Goal: Information Seeking & Learning: Understand process/instructions

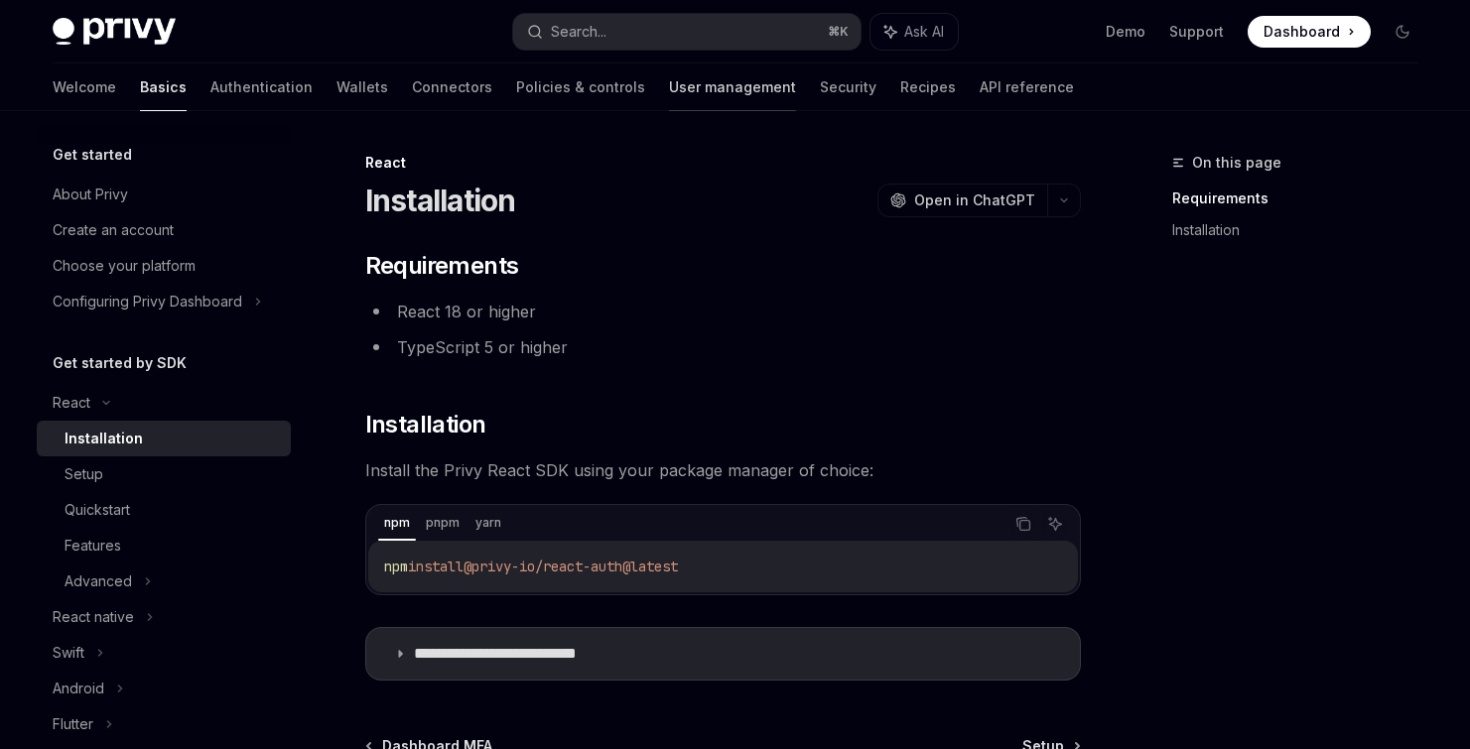
click at [669, 91] on link "User management" at bounding box center [732, 88] width 127 height 48
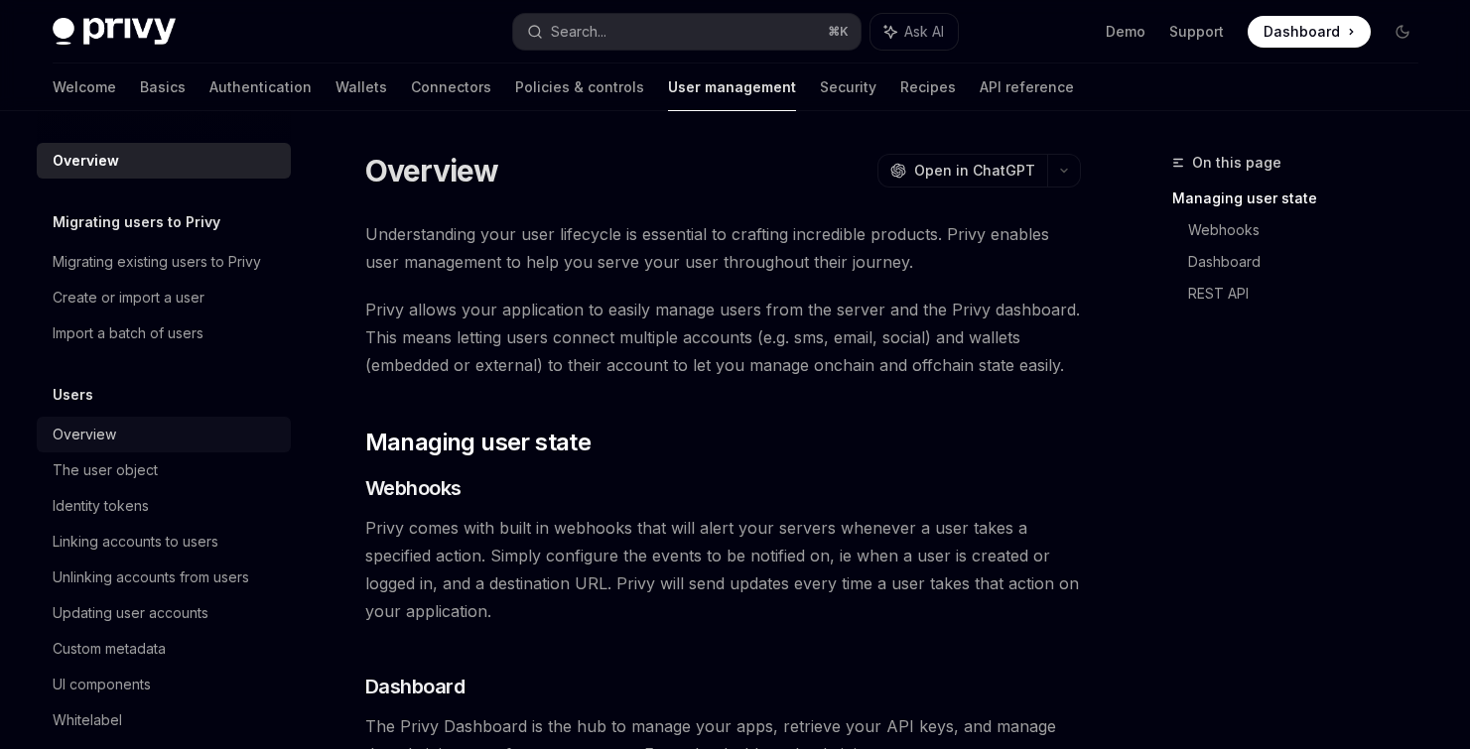
click at [137, 426] on div "Overview" at bounding box center [166, 435] width 226 height 24
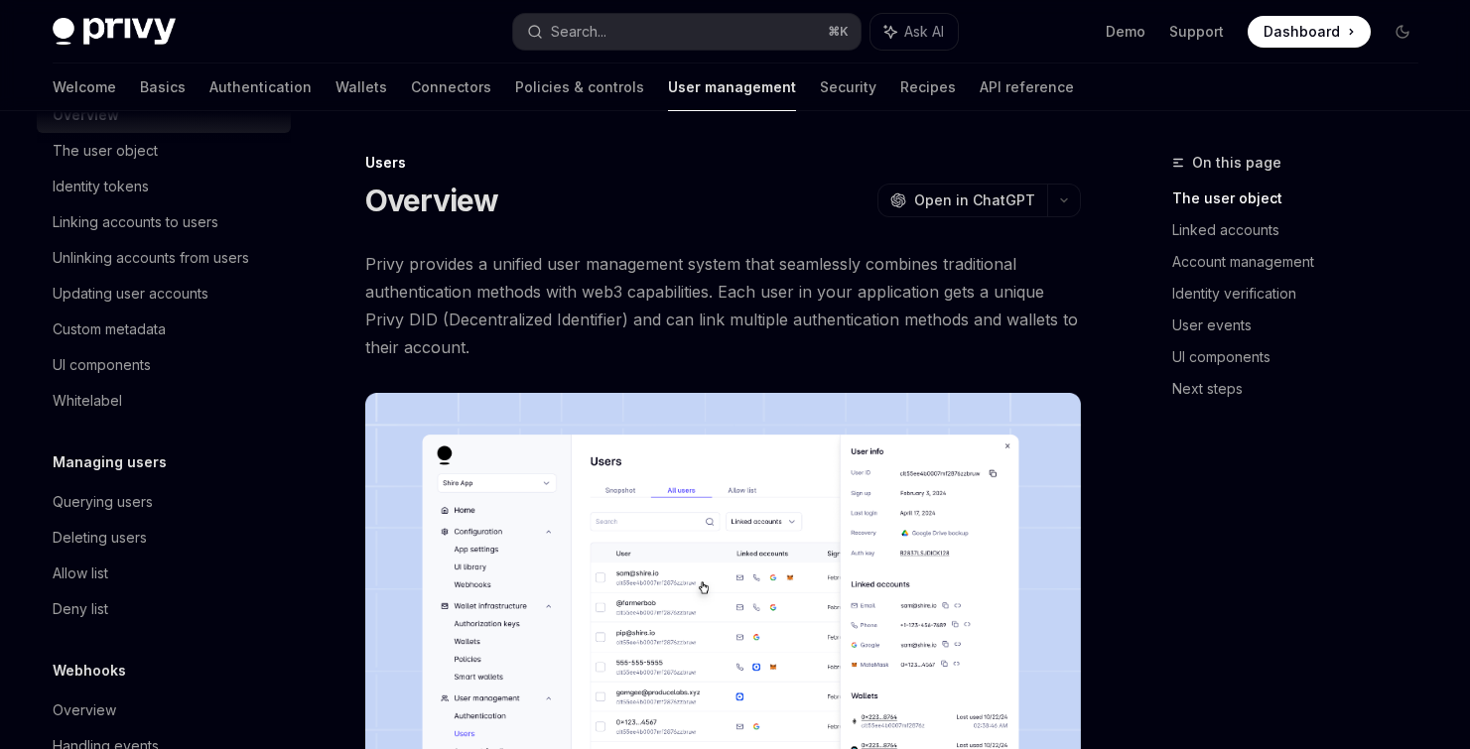
scroll to position [331, 0]
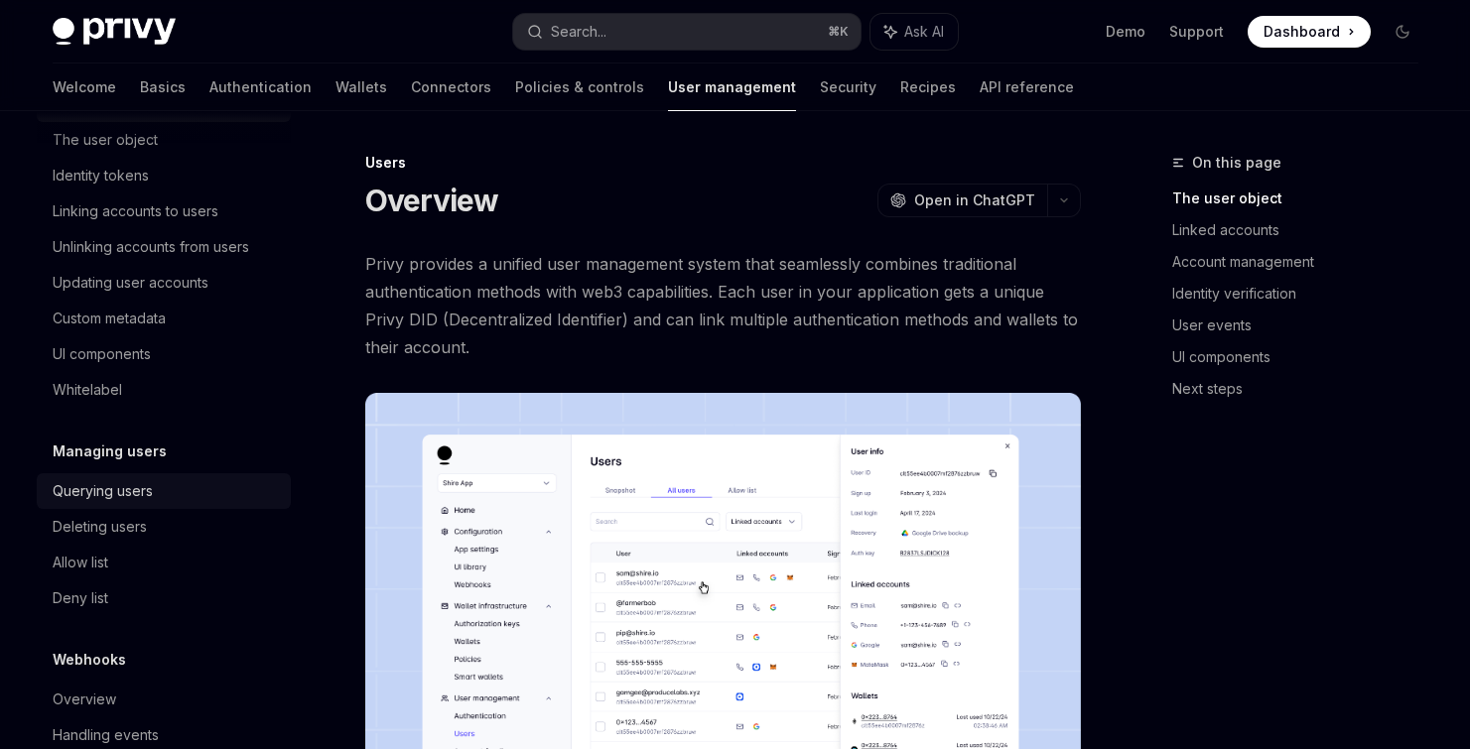
click at [134, 490] on div "Querying users" at bounding box center [103, 491] width 100 height 24
type textarea "*"
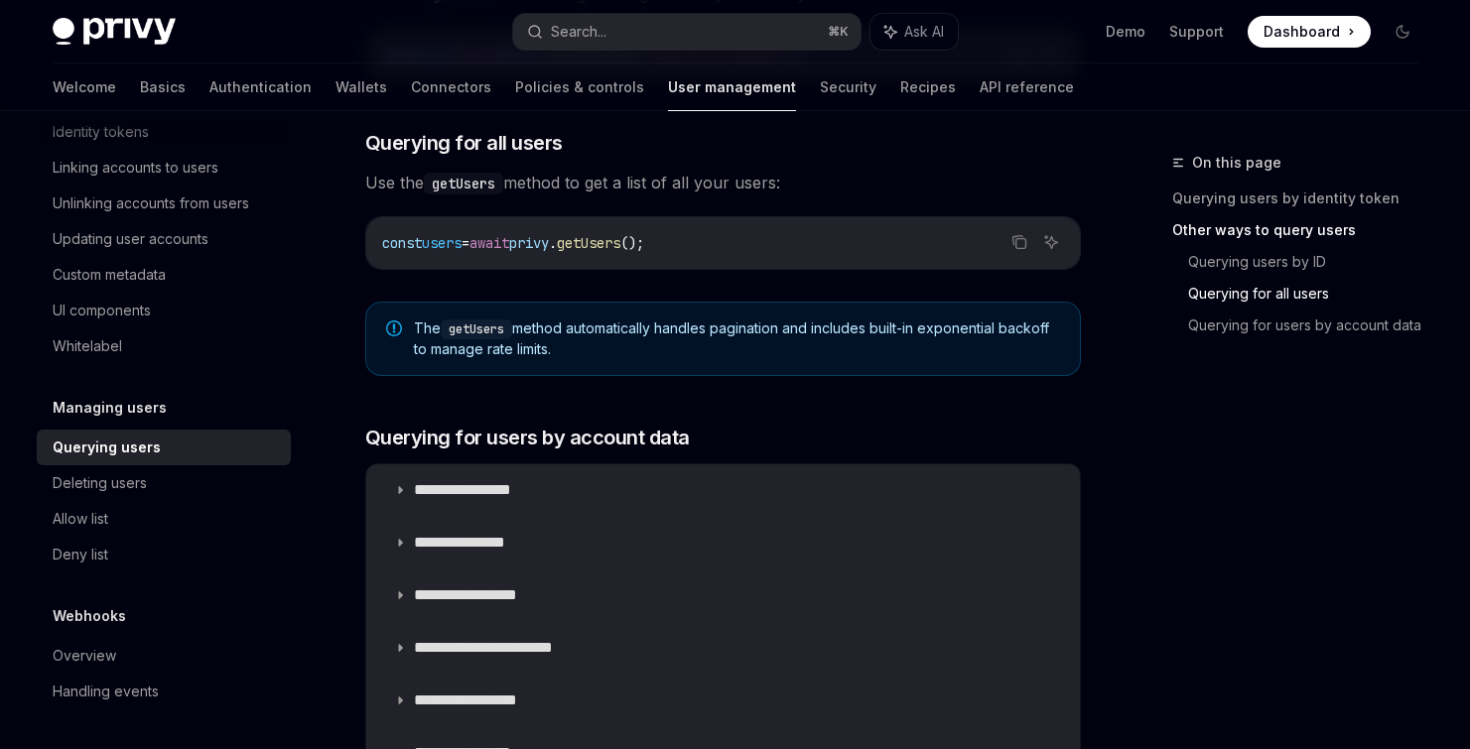
scroll to position [959, 0]
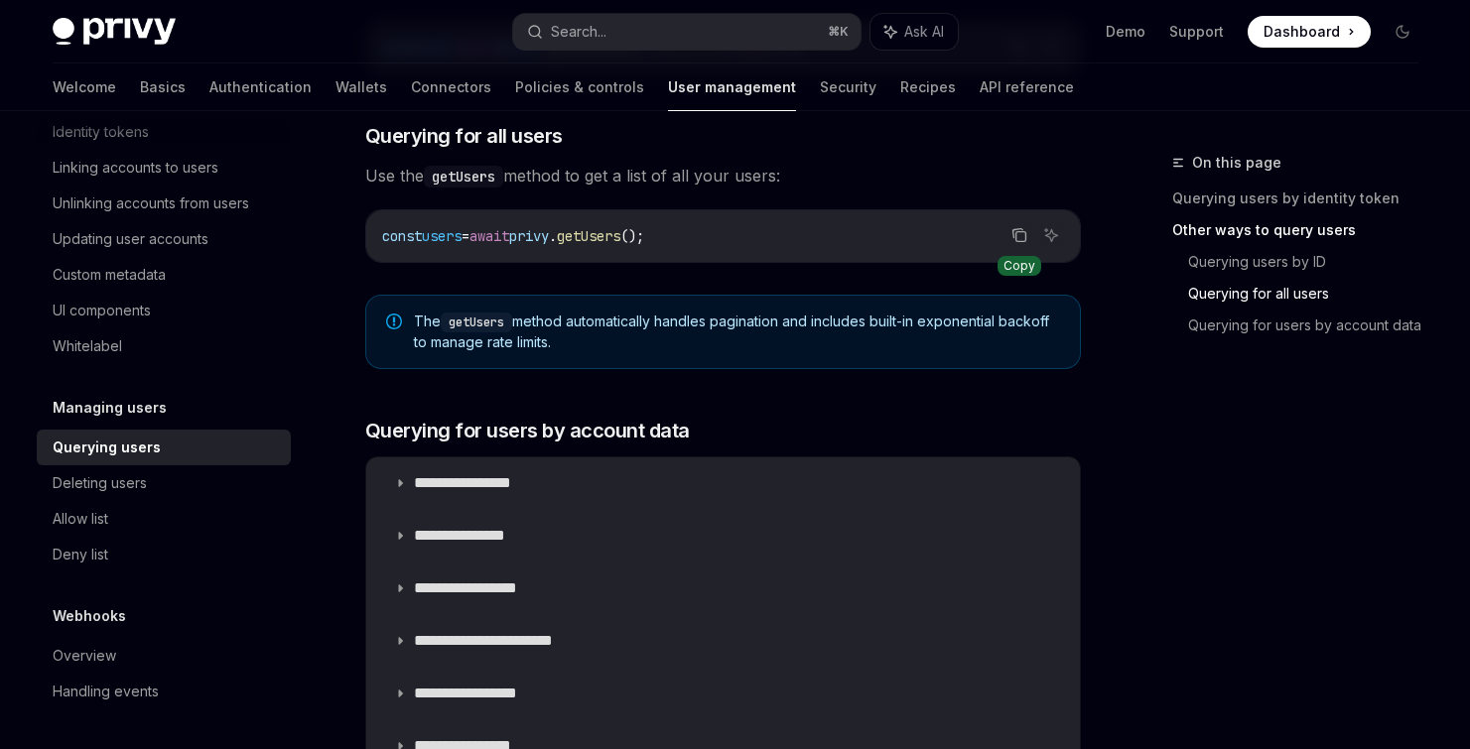
click at [1022, 232] on icon "Copy the contents from the code block" at bounding box center [1021, 237] width 10 height 10
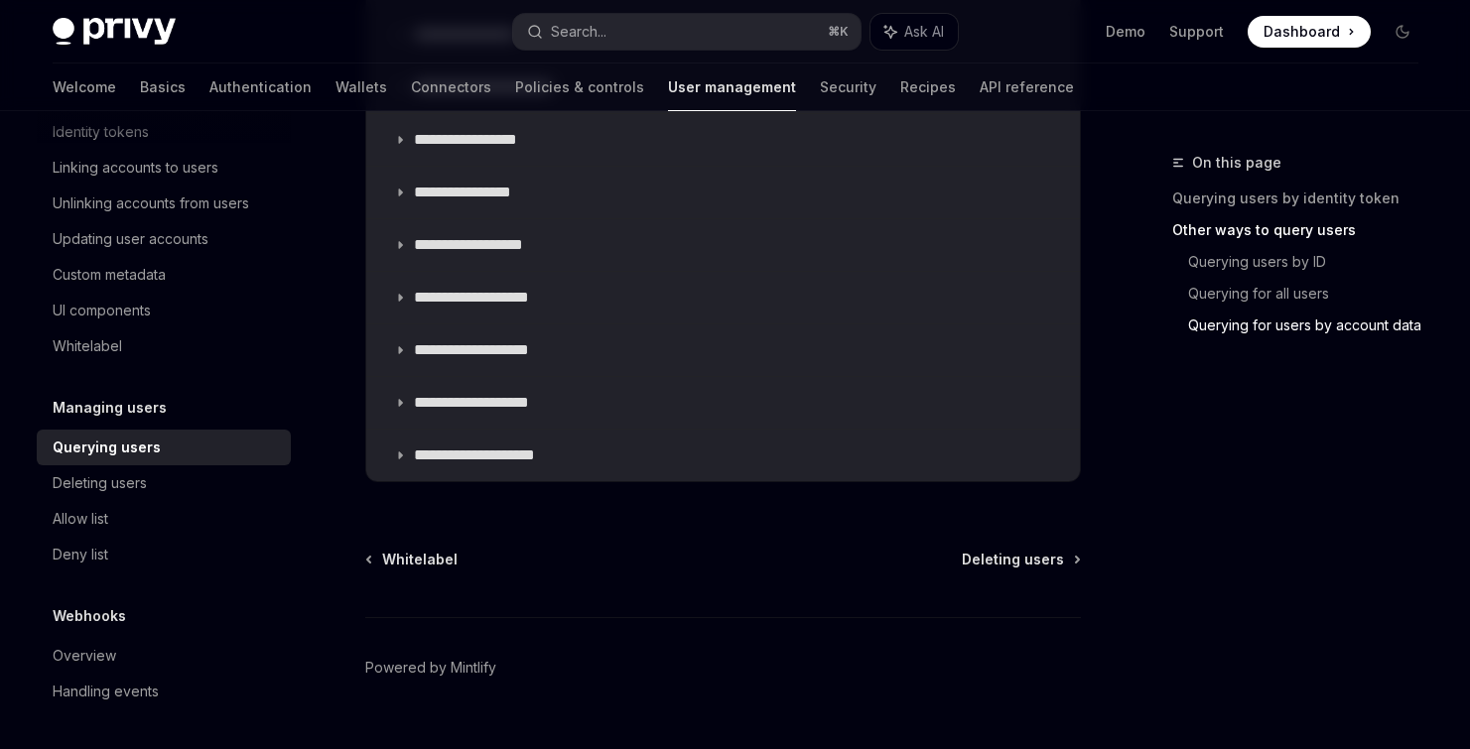
scroll to position [1508, 0]
